Goal: Task Accomplishment & Management: Manage account settings

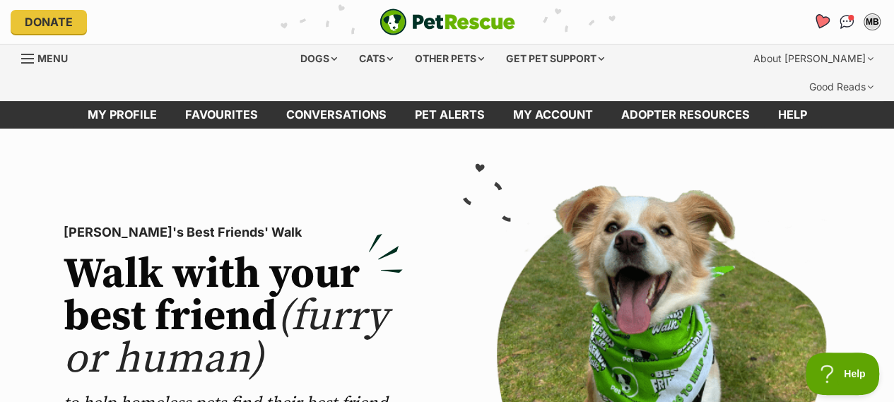
click at [825, 20] on icon "Favourites" at bounding box center [821, 21] width 17 height 16
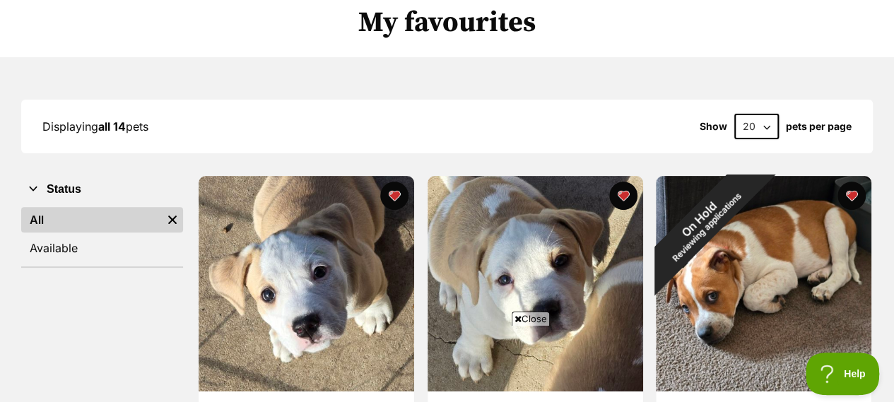
click at [529, 318] on span "Close" at bounding box center [531, 319] width 38 height 14
click at [529, 318] on img at bounding box center [536, 284] width 216 height 216
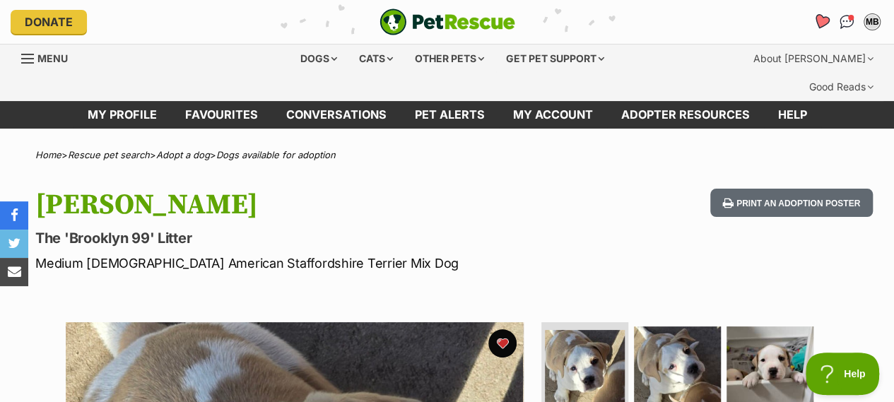
click at [818, 13] on icon "Favourites" at bounding box center [821, 22] width 19 height 18
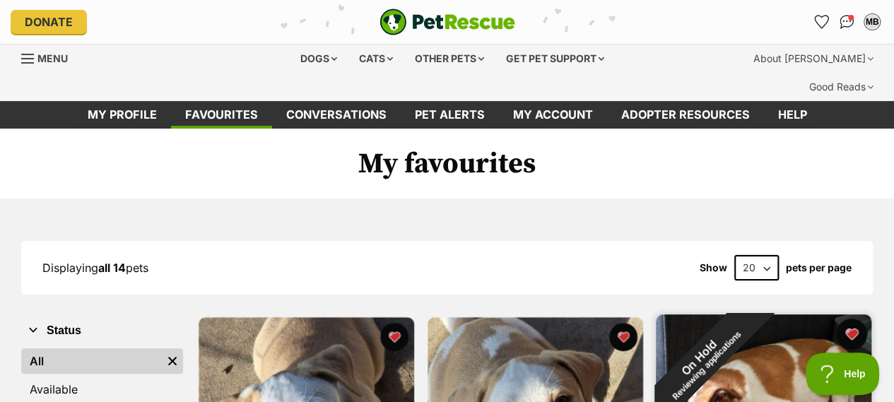
click at [852, 319] on button "favourite" at bounding box center [851, 334] width 31 height 31
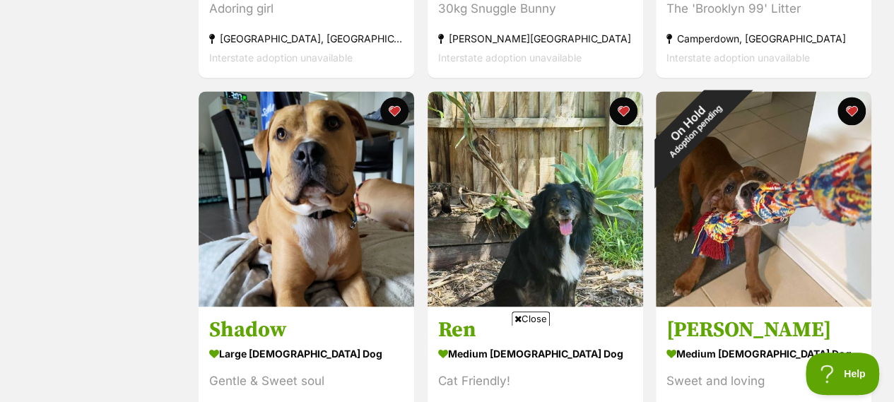
scroll to position [970, 0]
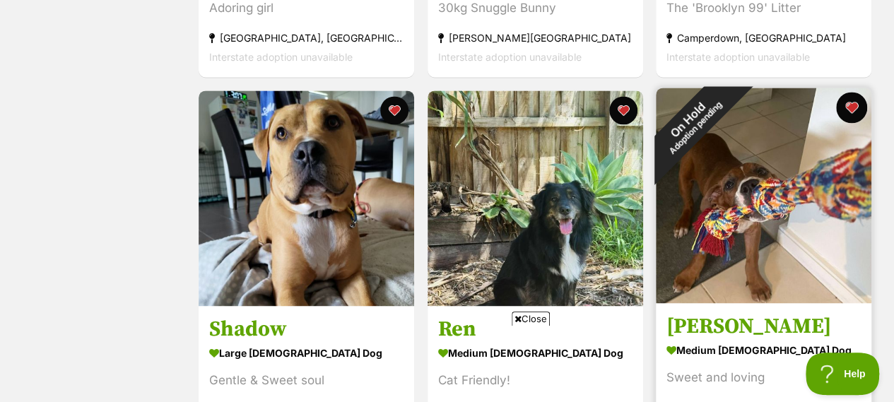
click at [850, 92] on button "favourite" at bounding box center [851, 107] width 31 height 31
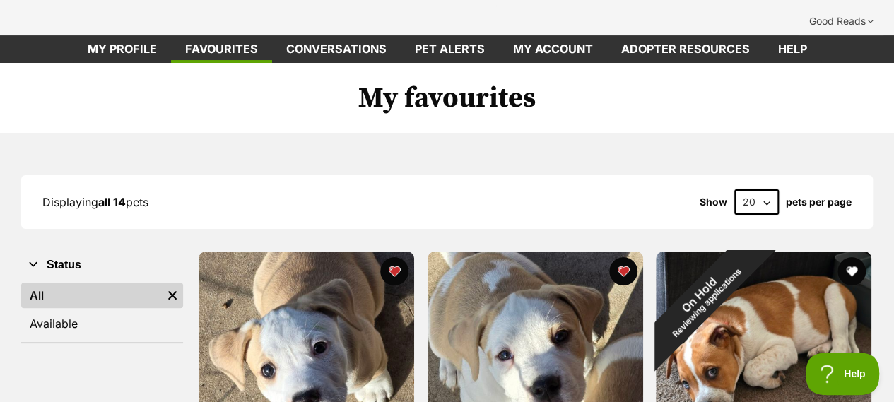
scroll to position [0, 0]
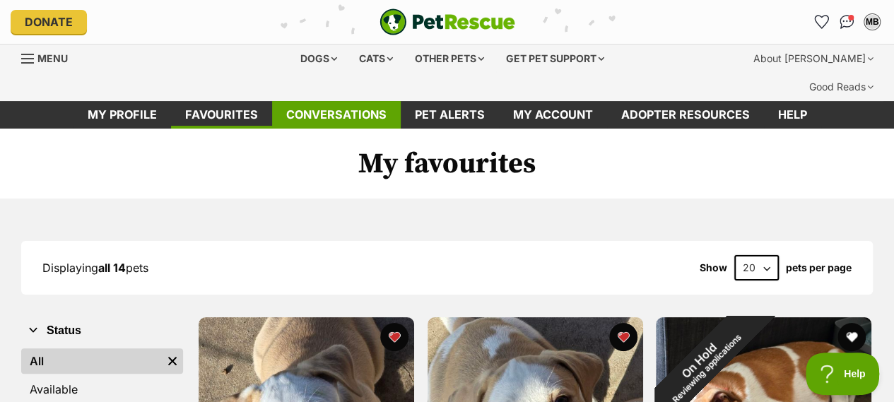
click at [327, 101] on link "Conversations" at bounding box center [336, 115] width 129 height 28
